Goal: Find specific page/section: Find specific page/section

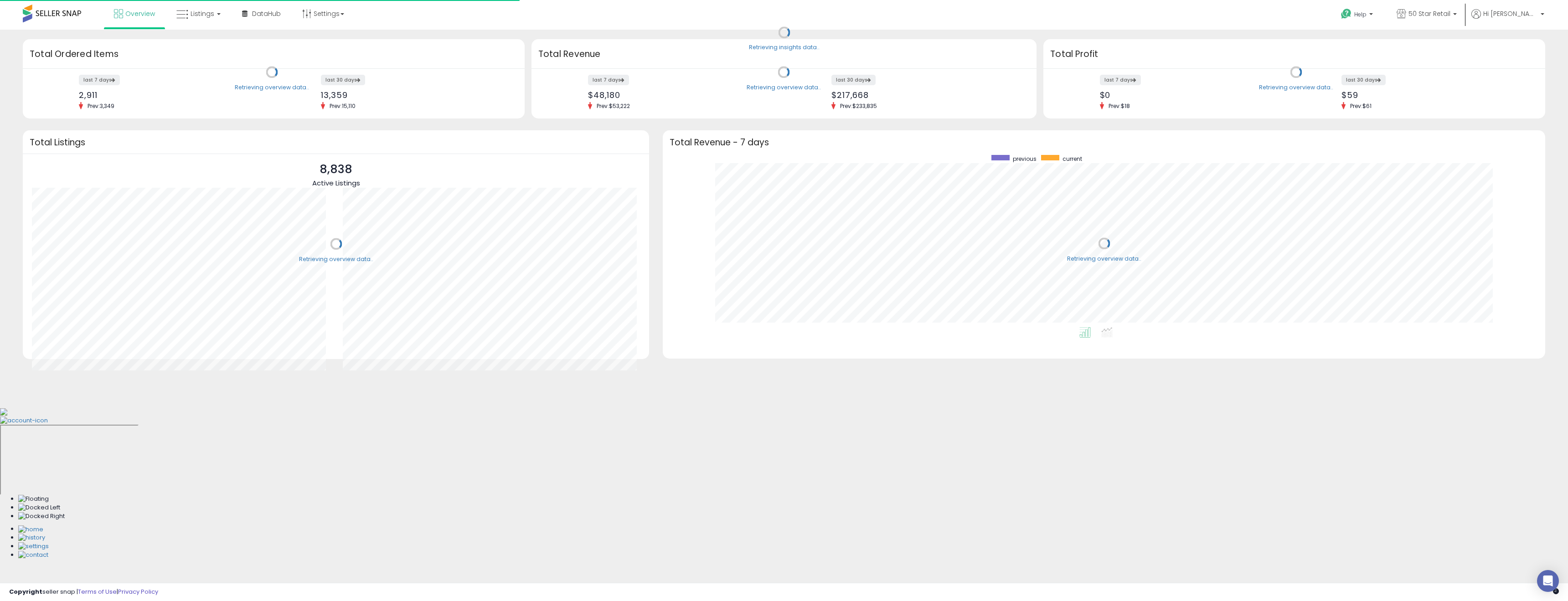
scroll to position [172, 864]
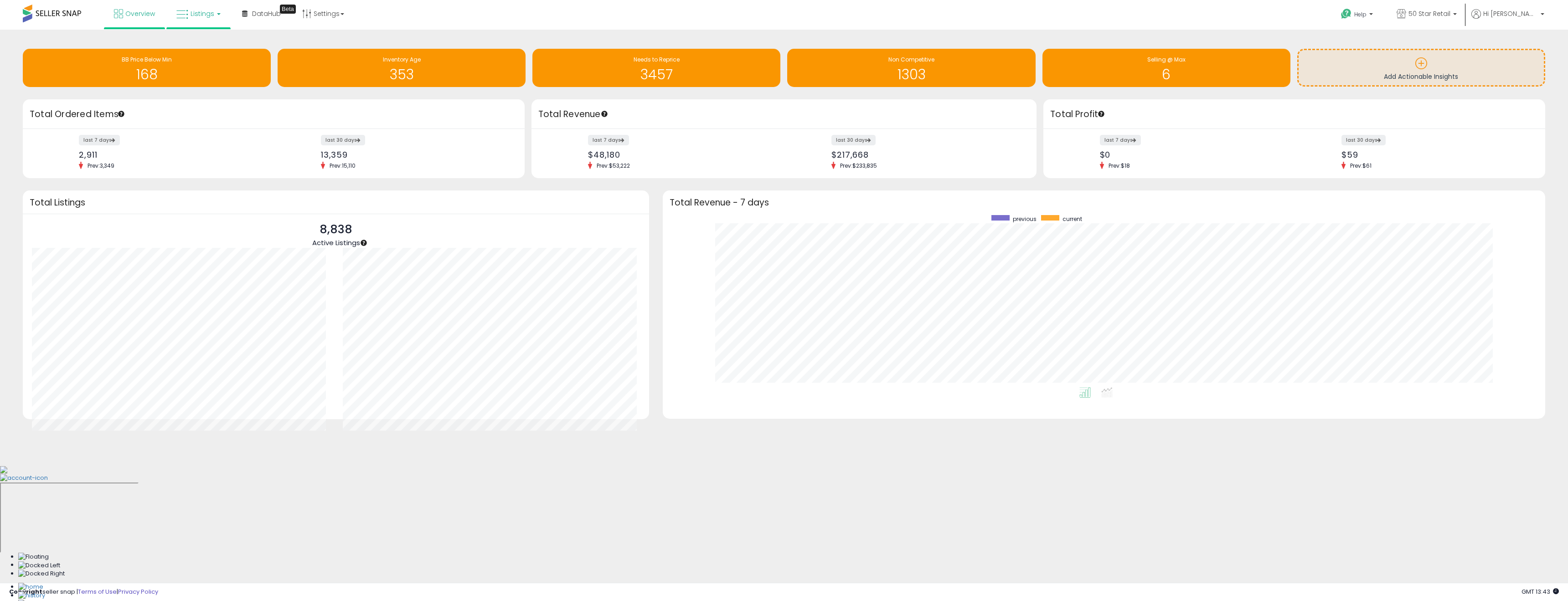
click at [205, 17] on span "Listings" at bounding box center [202, 13] width 24 height 9
click at [211, 43] on icon at bounding box center [205, 44] width 40 height 12
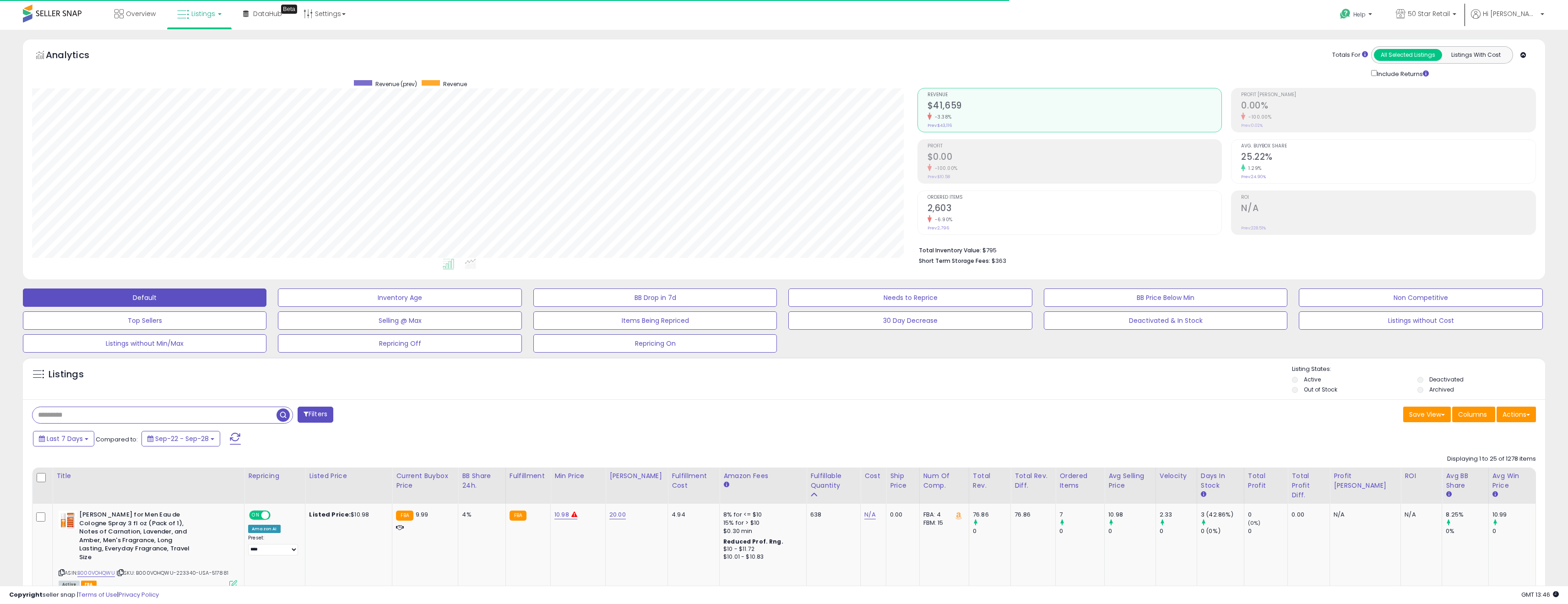
scroll to position [188, 885]
